Goal: Task Accomplishment & Management: Manage account settings

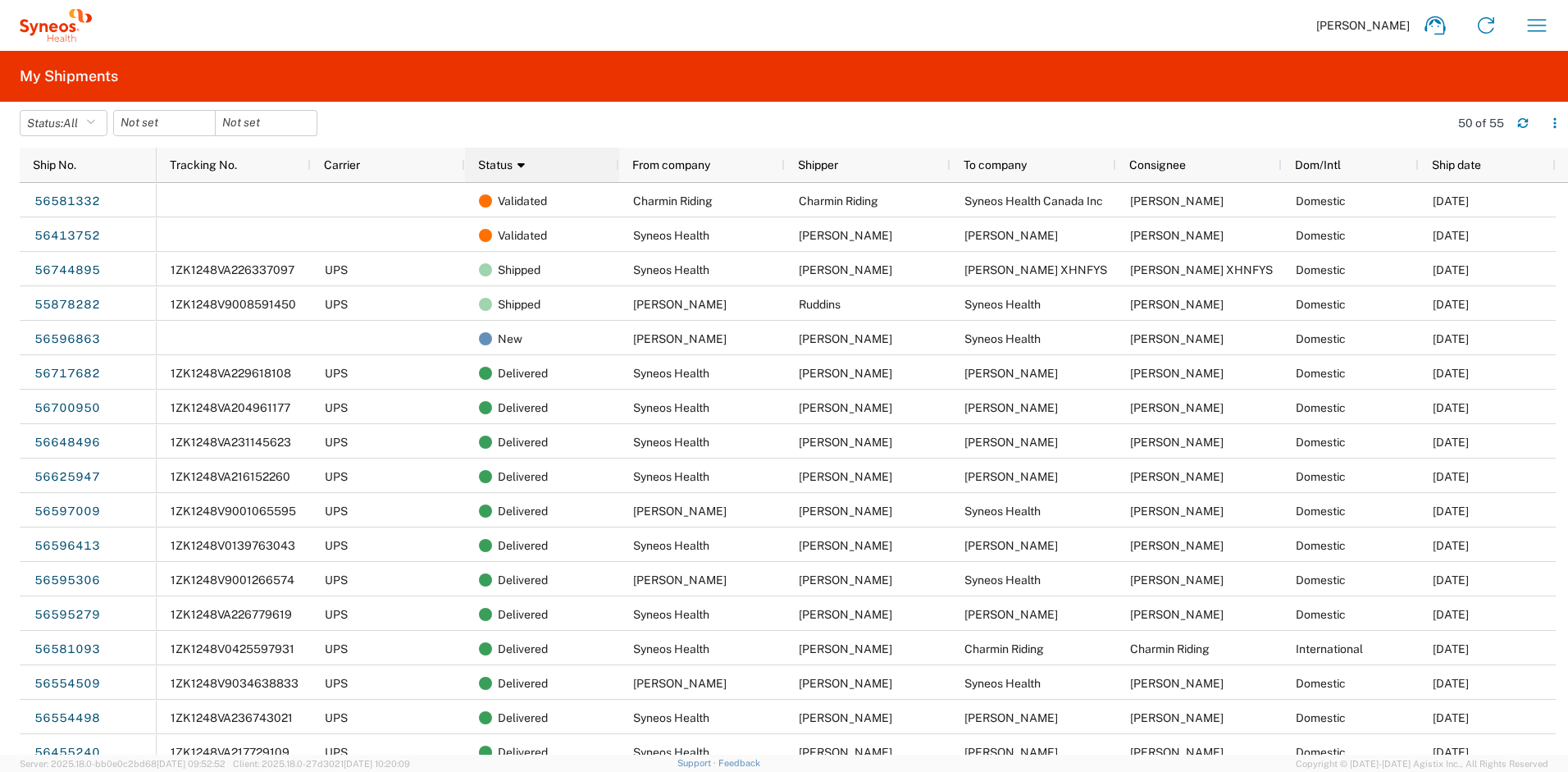
click at [535, 173] on div "Status 1" at bounding box center [545, 164] width 134 height 26
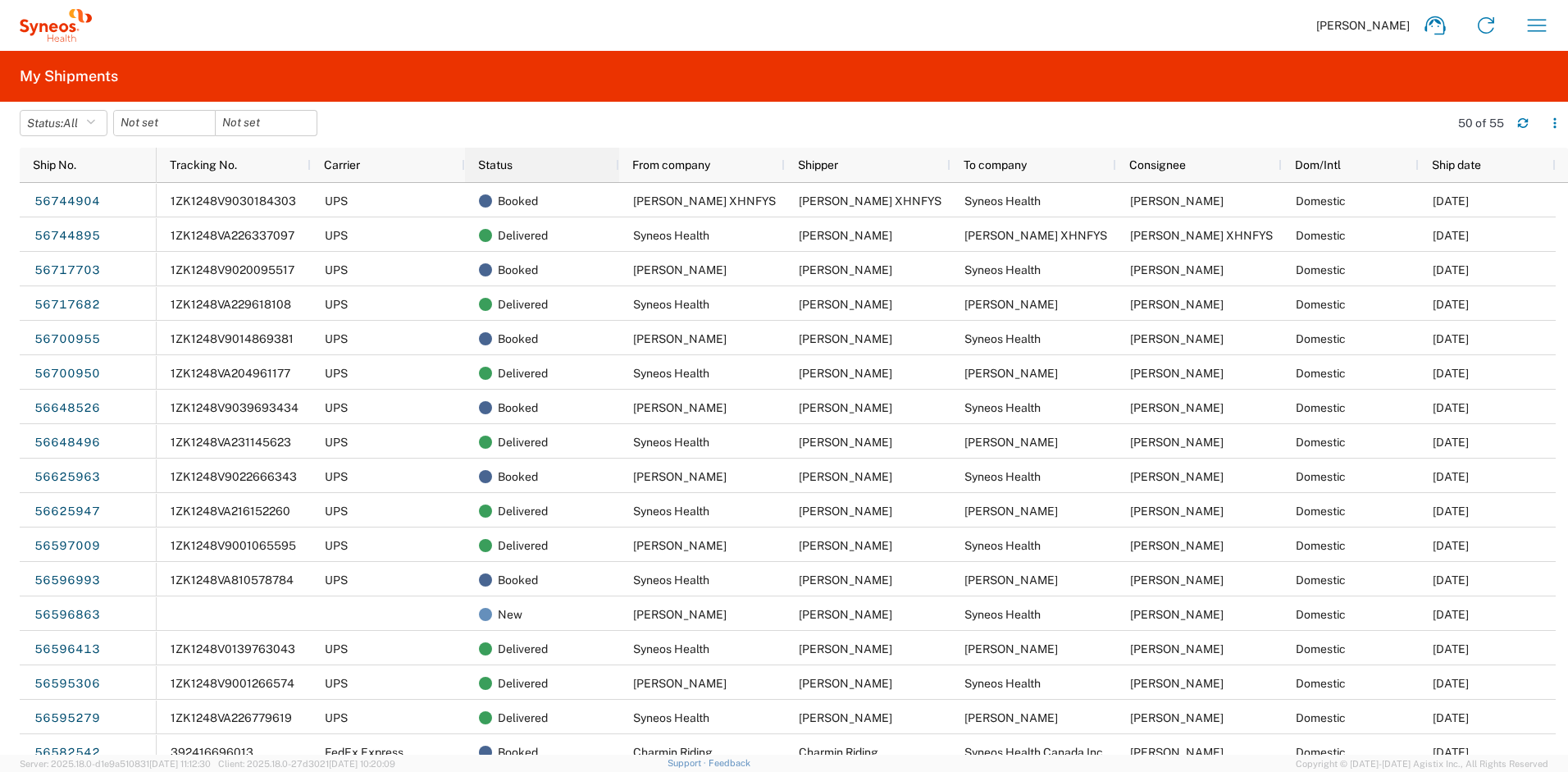
click at [545, 175] on div "Status" at bounding box center [545, 164] width 134 height 26
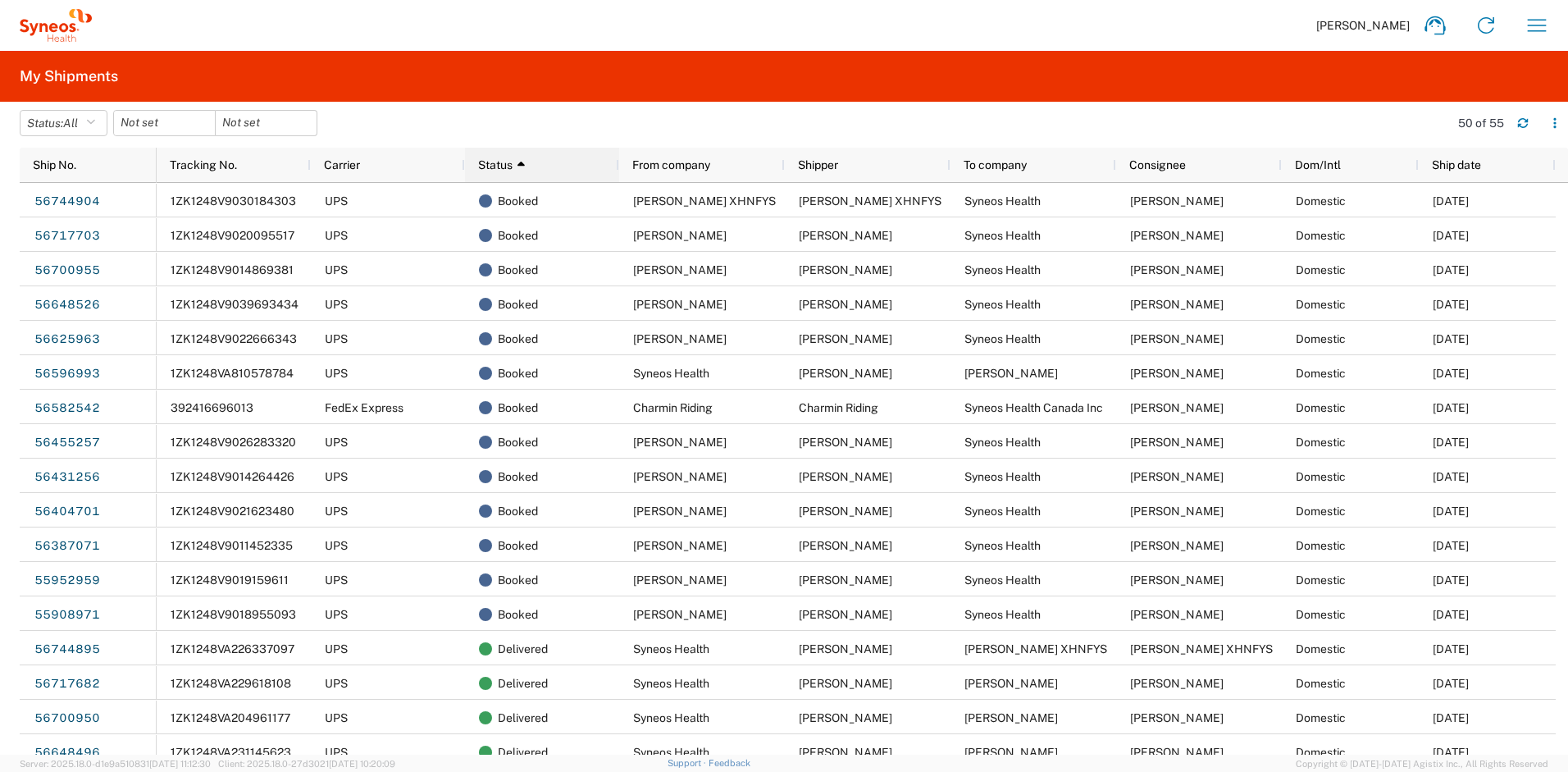
click at [545, 175] on div "Status 1" at bounding box center [545, 164] width 134 height 26
